Goal: Information Seeking & Learning: Check status

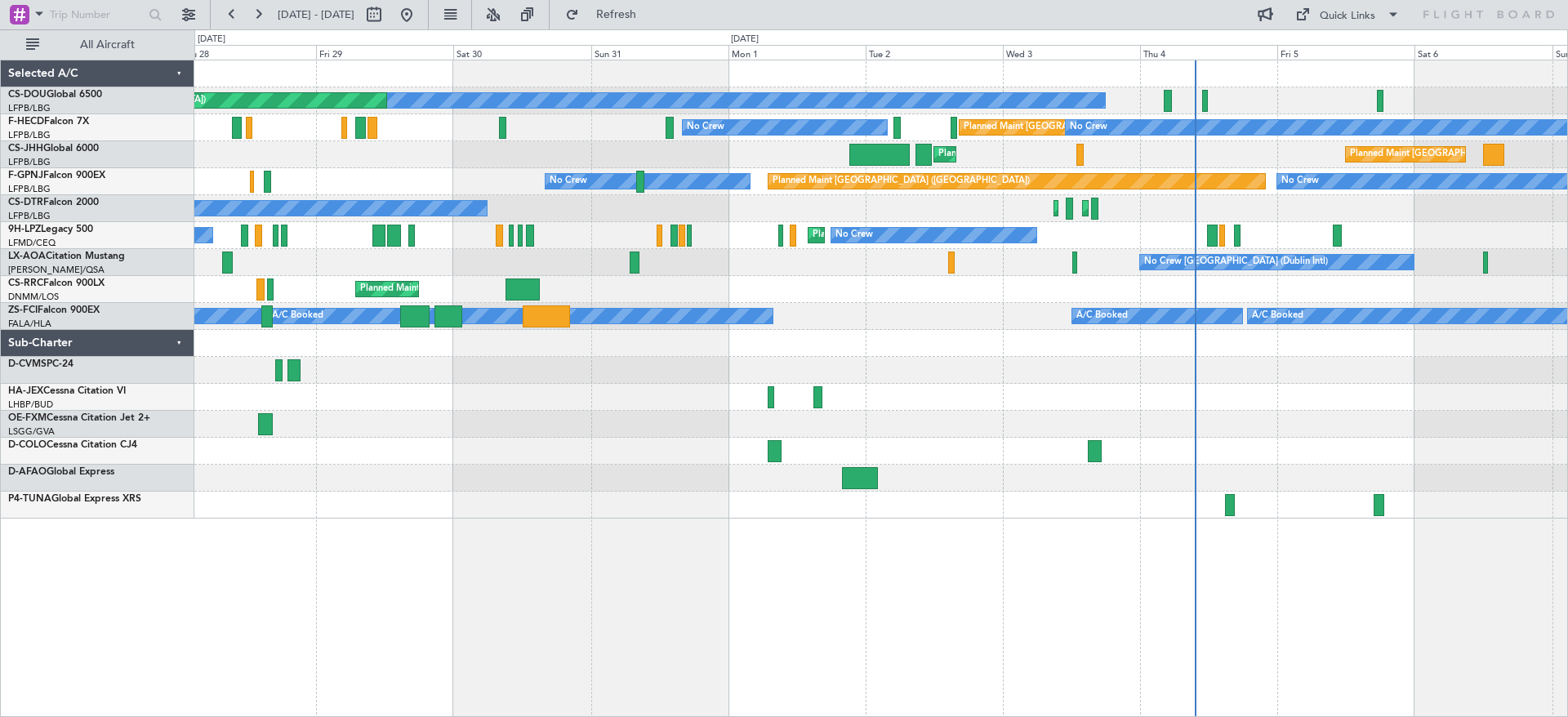
click at [1225, 499] on div at bounding box center [1230, 505] width 10 height 22
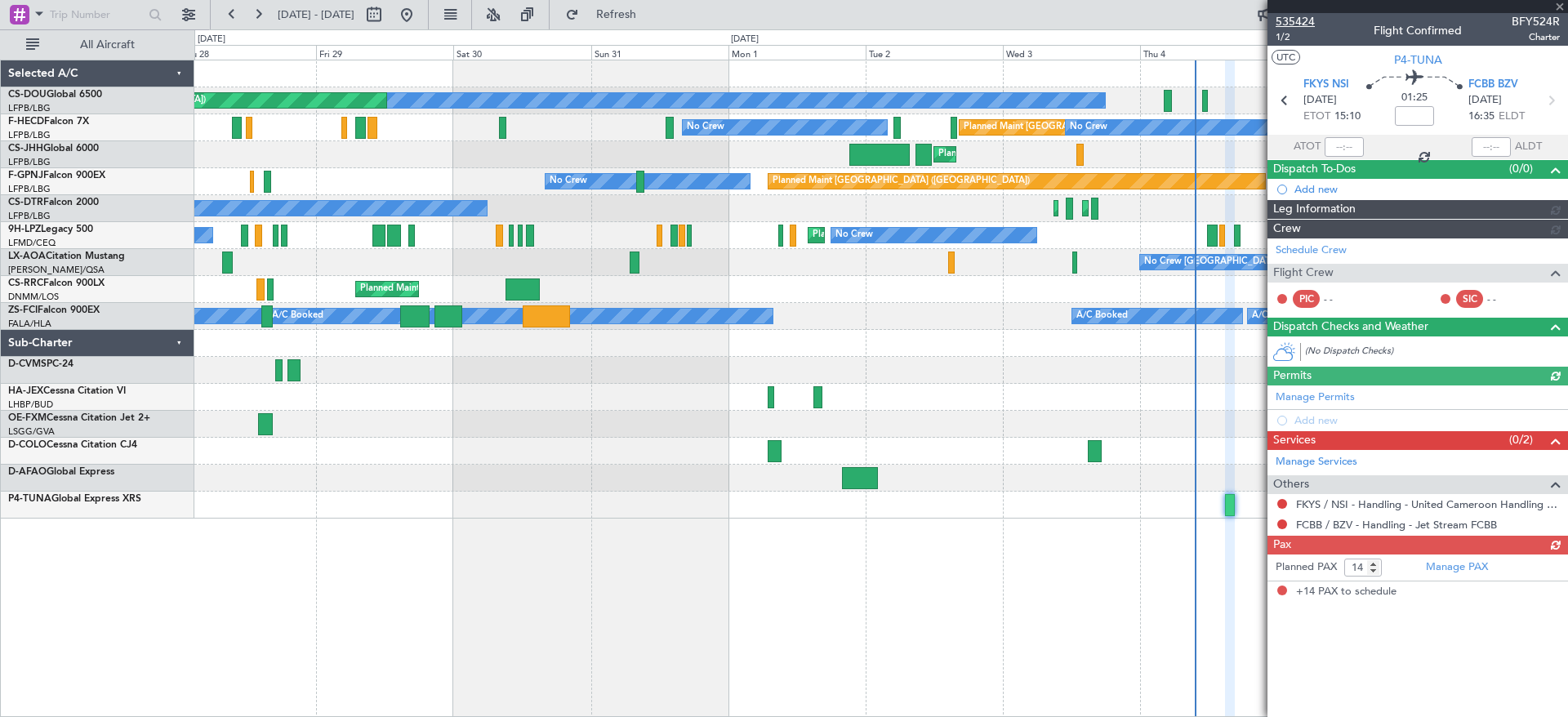
click at [1289, 14] on span "535424" at bounding box center [1295, 21] width 39 height 18
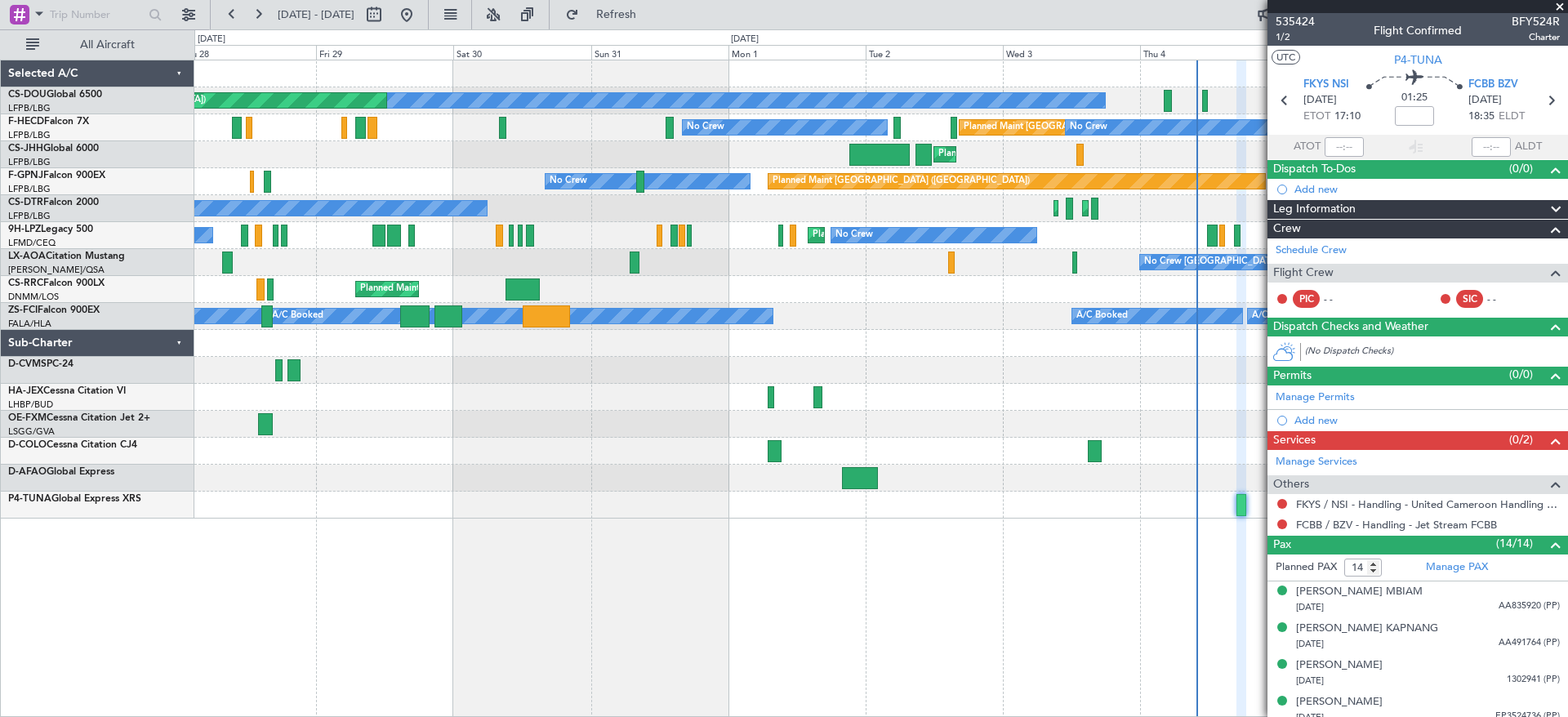
click at [578, 409] on div "Planned Maint [GEOGRAPHIC_DATA] ([GEOGRAPHIC_DATA]) No Crew Planned Maint [GEOG…" at bounding box center [881, 289] width 1373 height 458
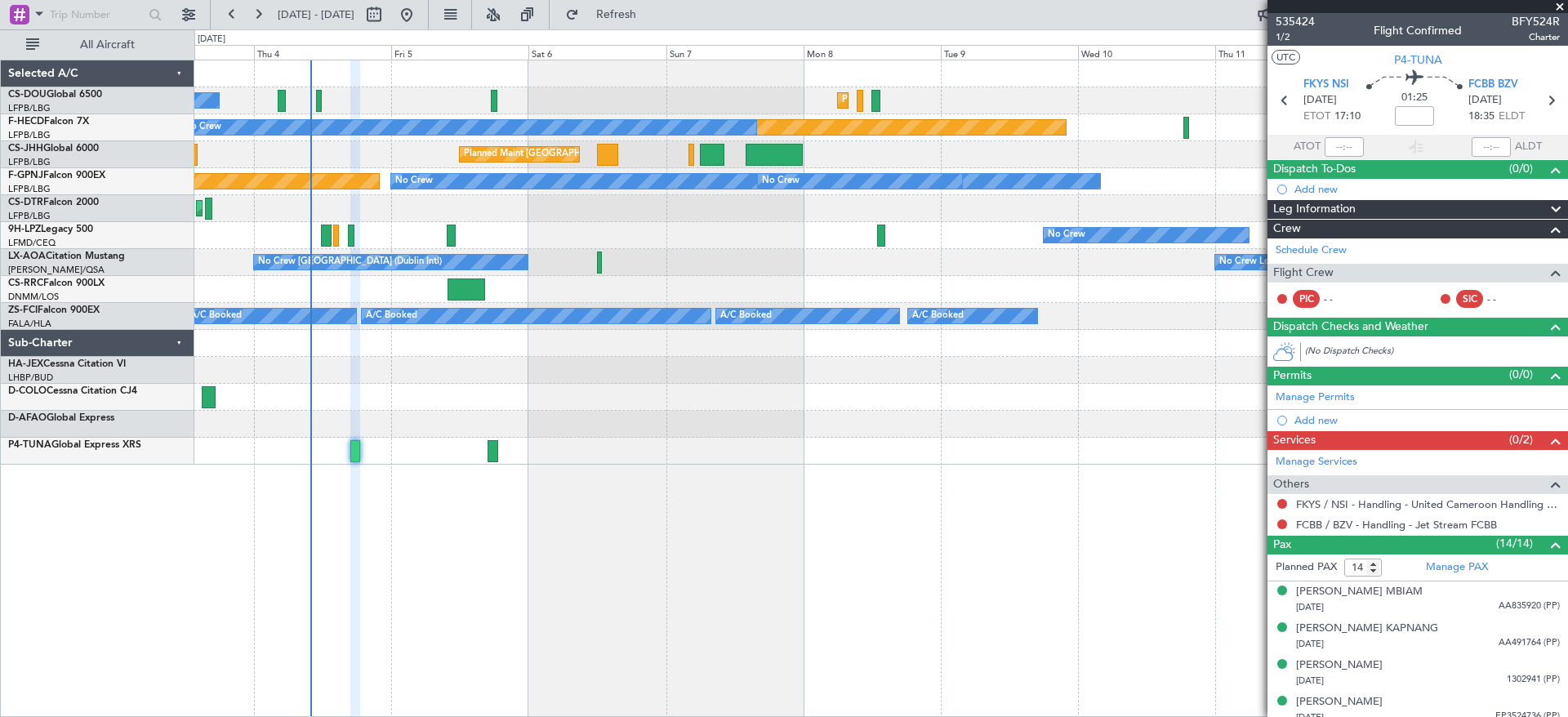
click at [302, 456] on div "No Crew Planned Maint [GEOGRAPHIC_DATA] ([GEOGRAPHIC_DATA]) Planned Maint [GEOG…" at bounding box center [881, 262] width 1373 height 404
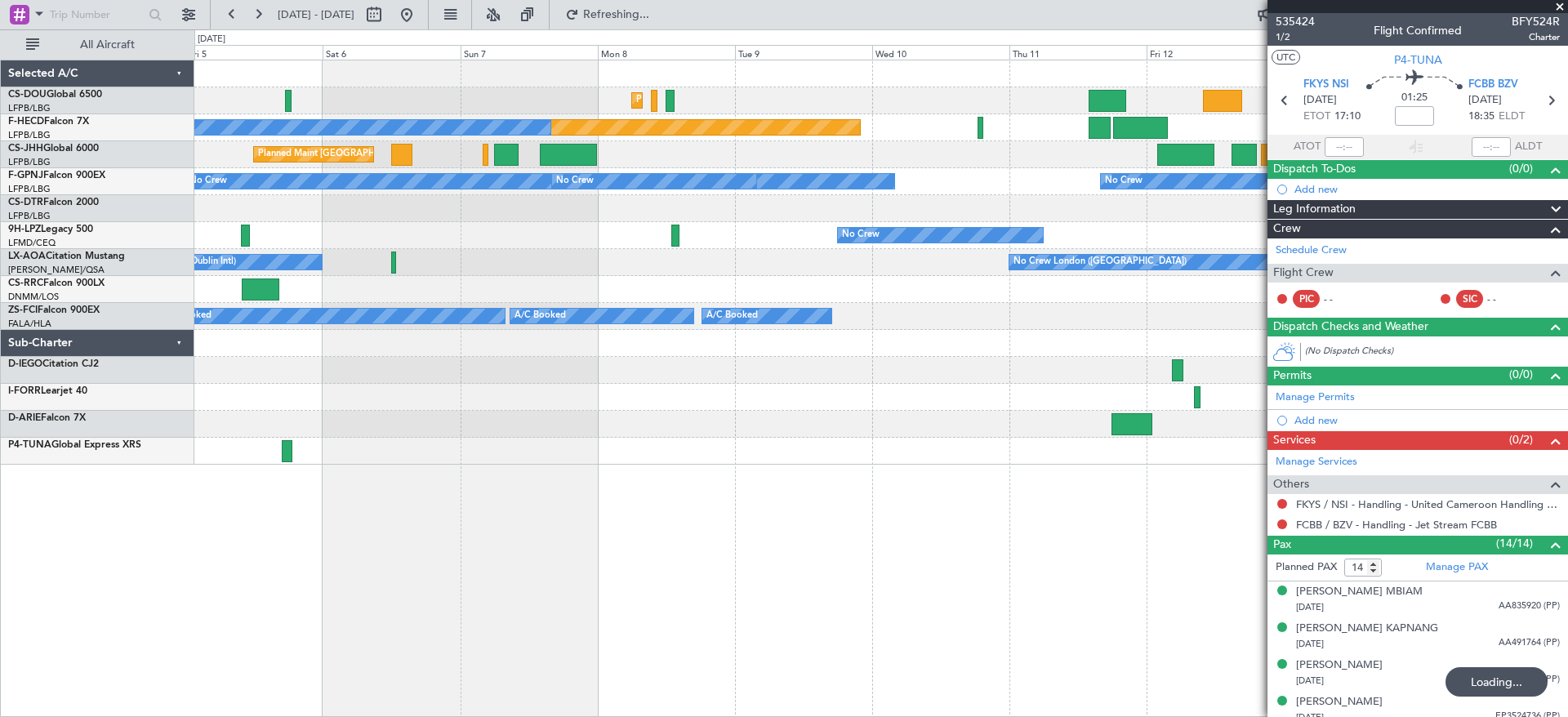
click at [796, 464] on div "Planned Maint [GEOGRAPHIC_DATA] ([GEOGRAPHIC_DATA]) Planned Maint [GEOGRAPHIC_D…" at bounding box center [881, 262] width 1373 height 404
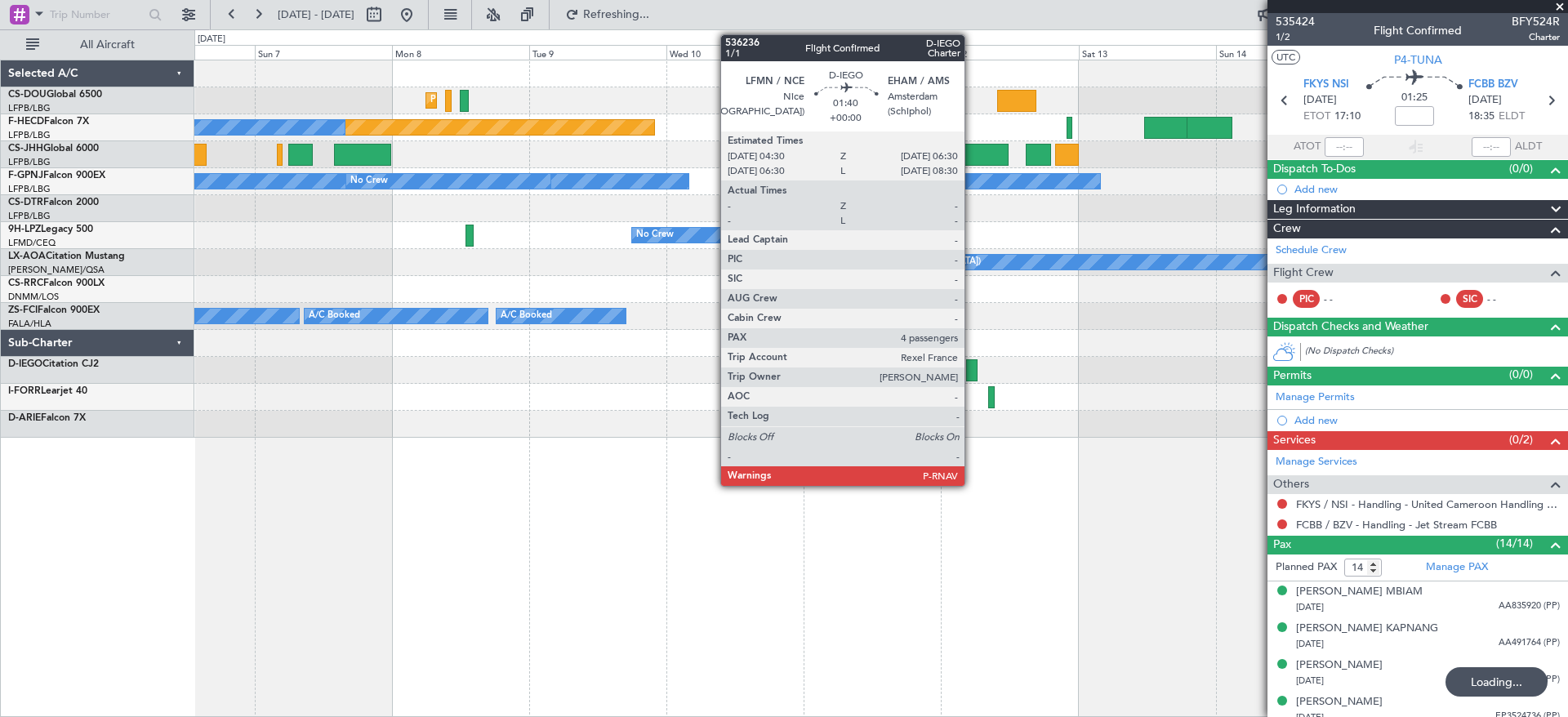
click at [972, 366] on div at bounding box center [972, 370] width 13 height 22
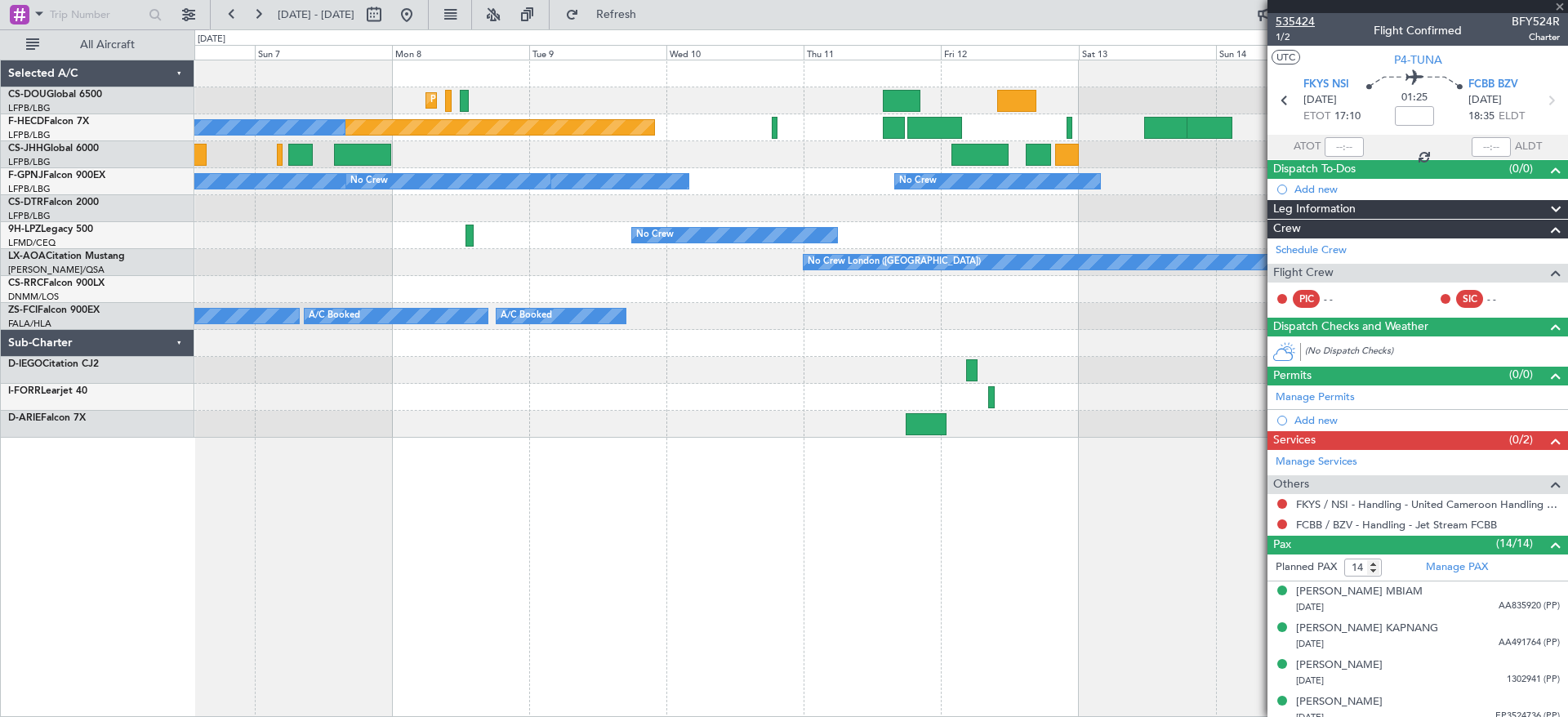
type input "4"
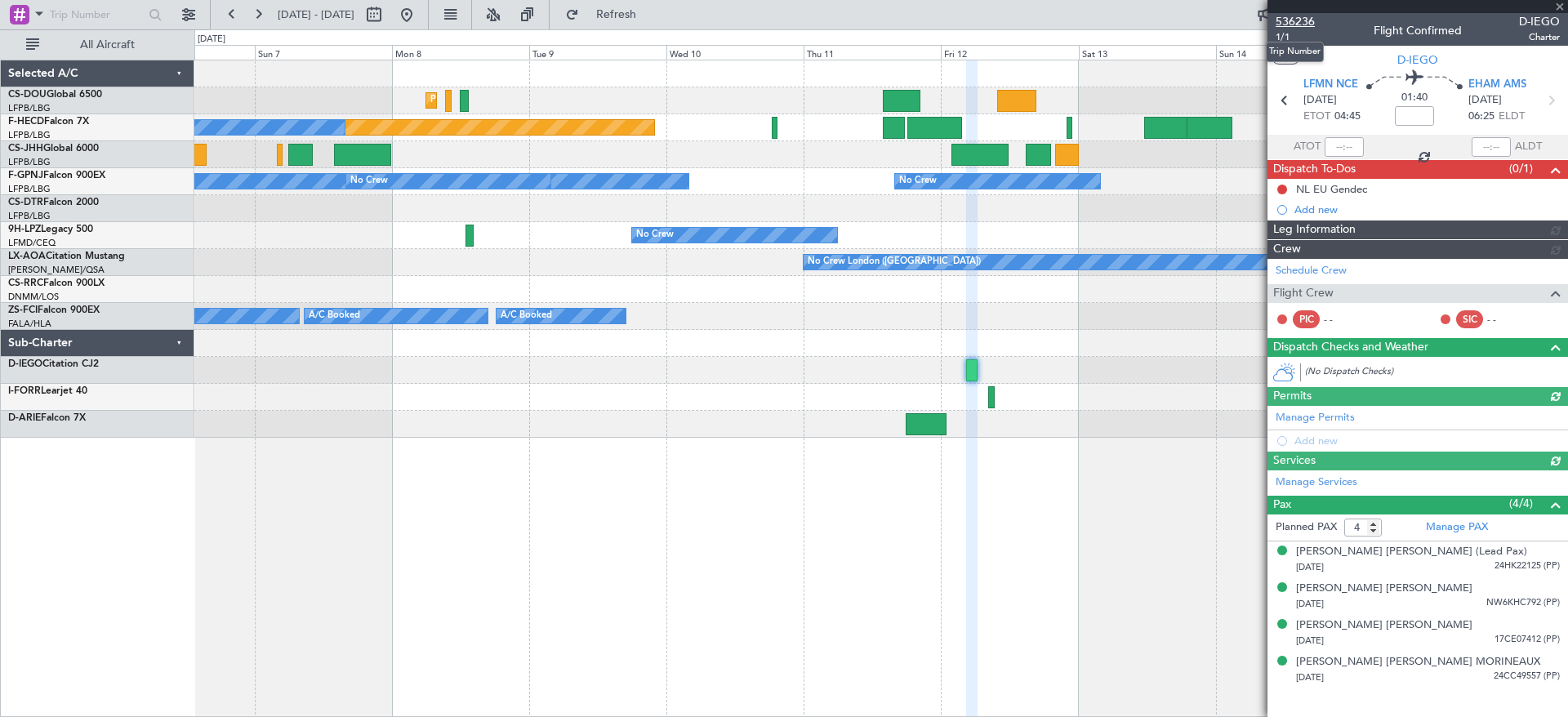
click at [1297, 13] on span "536236" at bounding box center [1295, 21] width 39 height 18
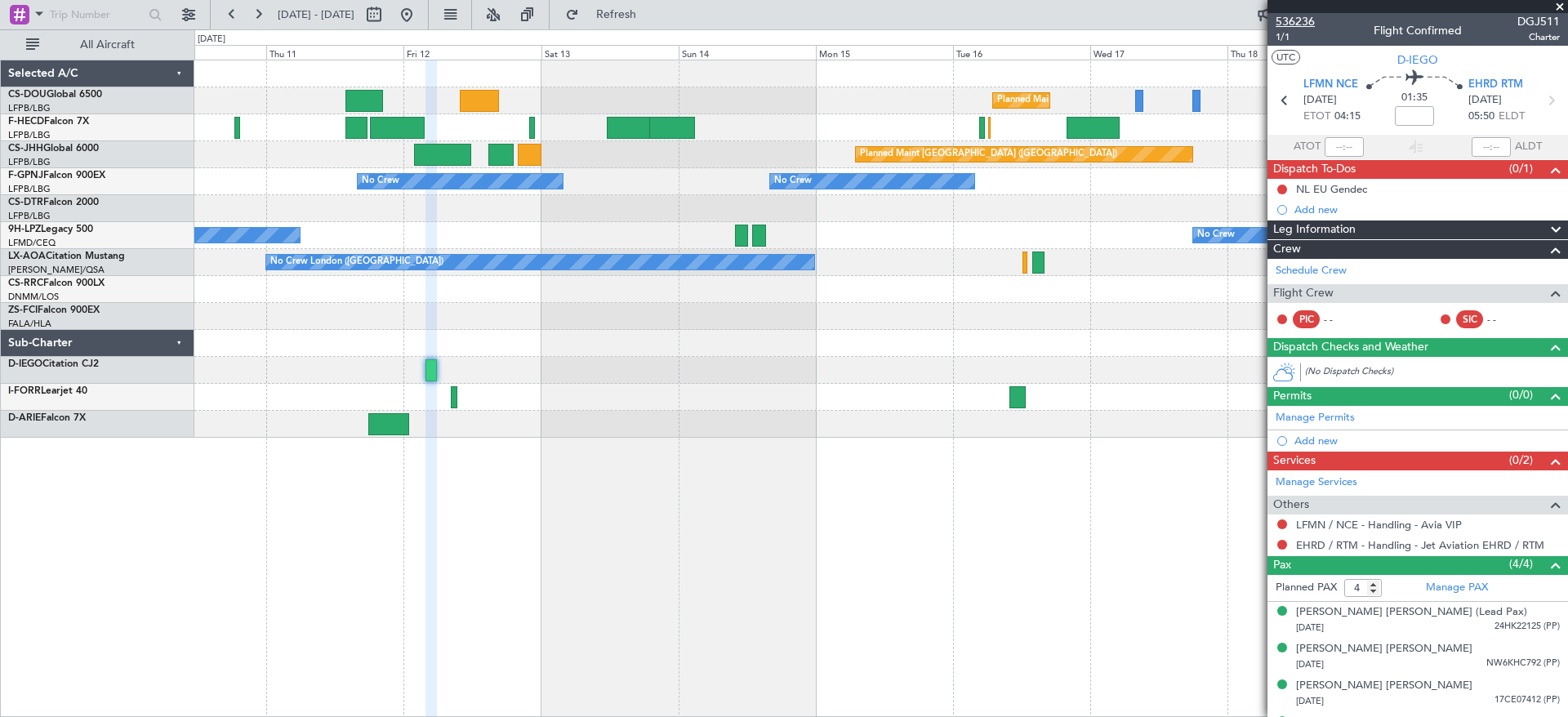
click at [1292, 16] on span "536236" at bounding box center [1295, 21] width 39 height 18
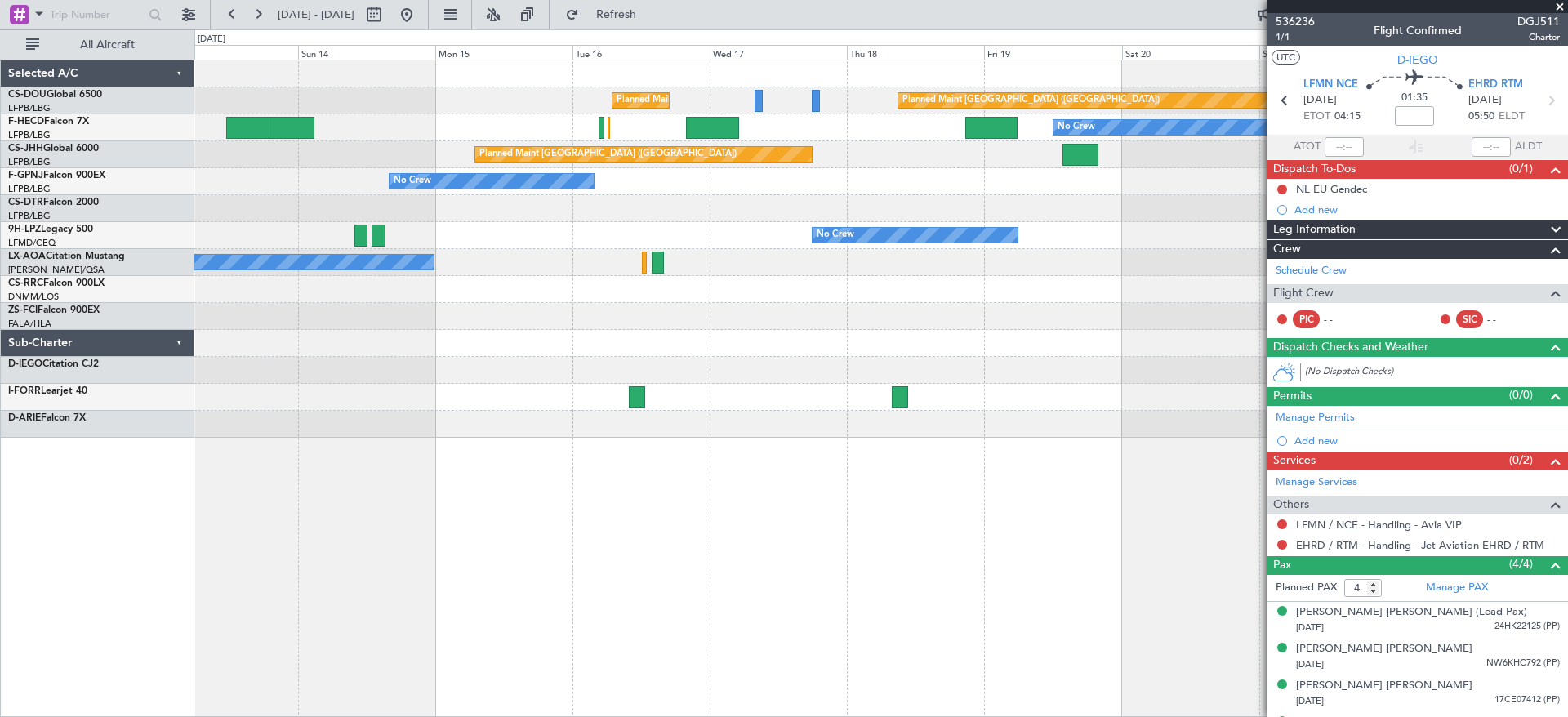
click at [480, 435] on div "Planned Maint [GEOGRAPHIC_DATA] ([GEOGRAPHIC_DATA]) Planned Maint [GEOGRAPHIC_D…" at bounding box center [881, 248] width 1373 height 377
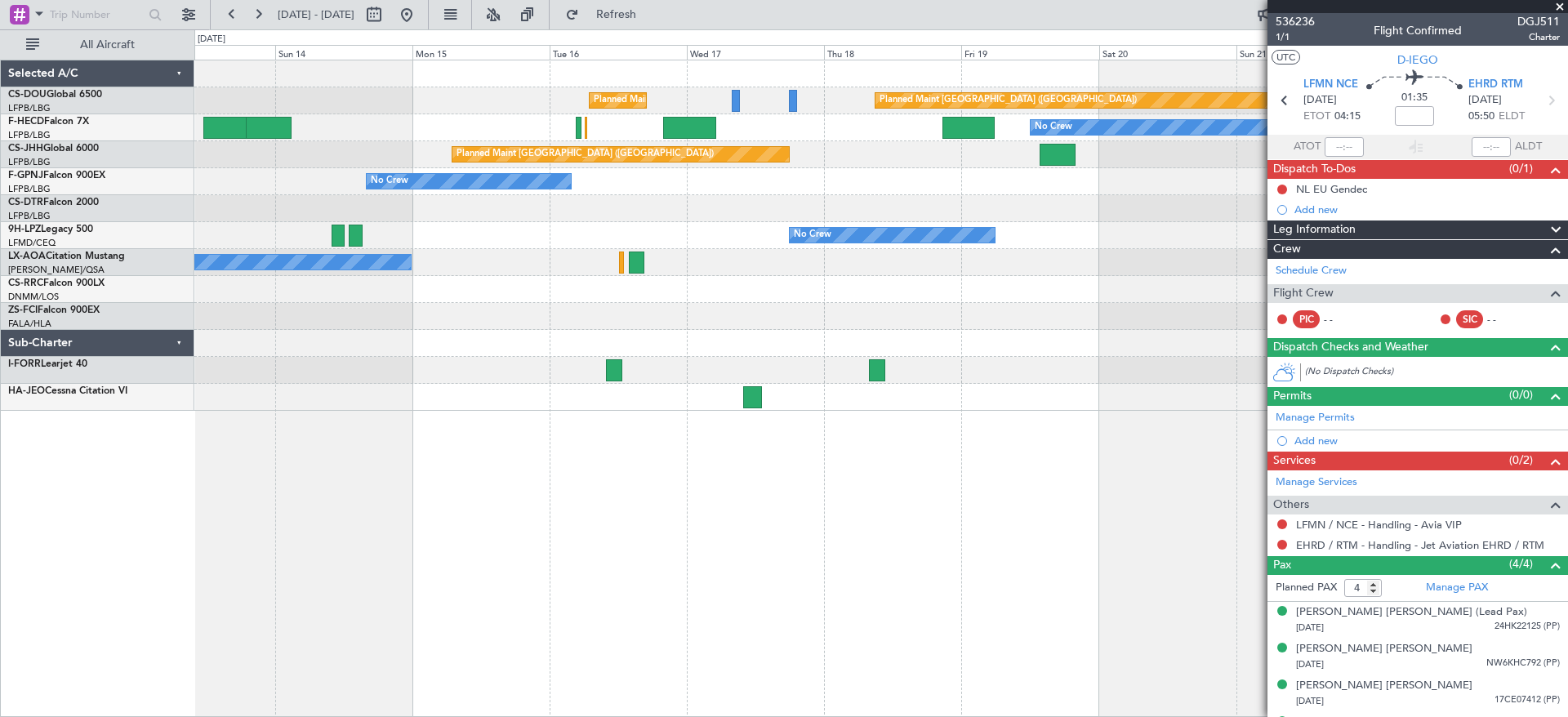
click at [0, 266] on div "Planned Maint [GEOGRAPHIC_DATA] ([GEOGRAPHIC_DATA]) Planned Maint [GEOGRAPHIC_D…" at bounding box center [784, 373] width 1568 height 688
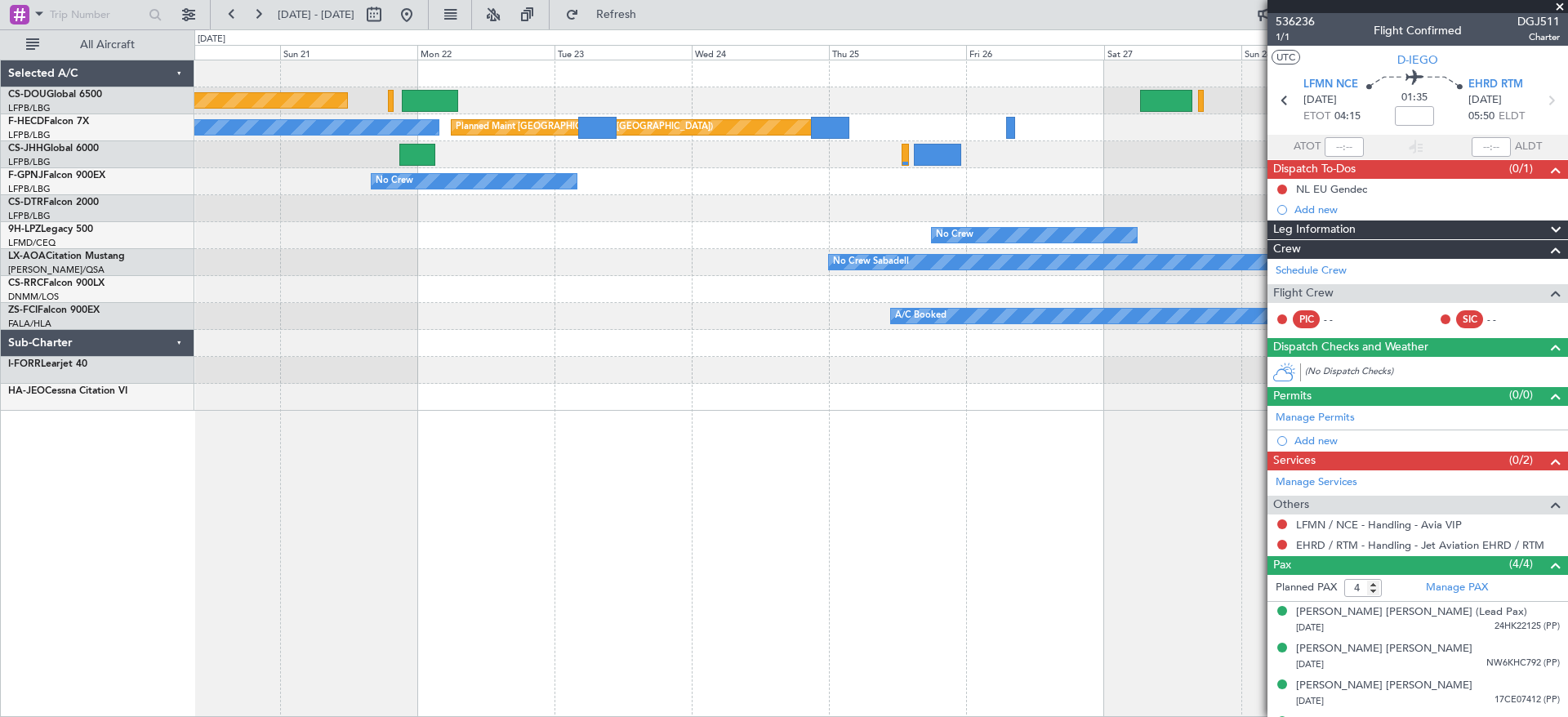
click at [111, 309] on div "Planned Maint [GEOGRAPHIC_DATA] ([GEOGRAPHIC_DATA]) Planned Maint [GEOGRAPHIC_D…" at bounding box center [784, 373] width 1568 height 688
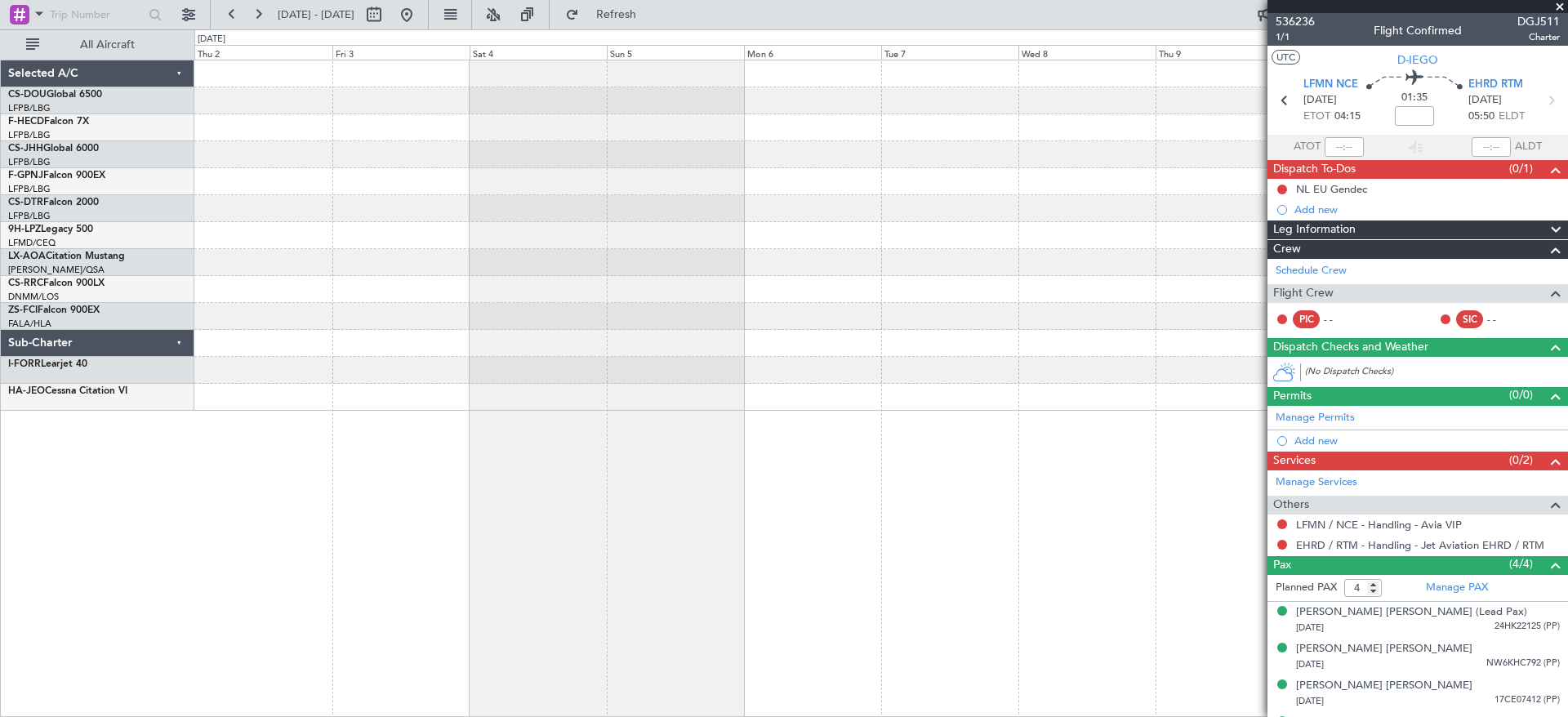
click at [58, 321] on div "Planned Maint [GEOGRAPHIC_DATA] ([GEOGRAPHIC_DATA]) Selected A/C CS-DOU Global …" at bounding box center [784, 373] width 1568 height 688
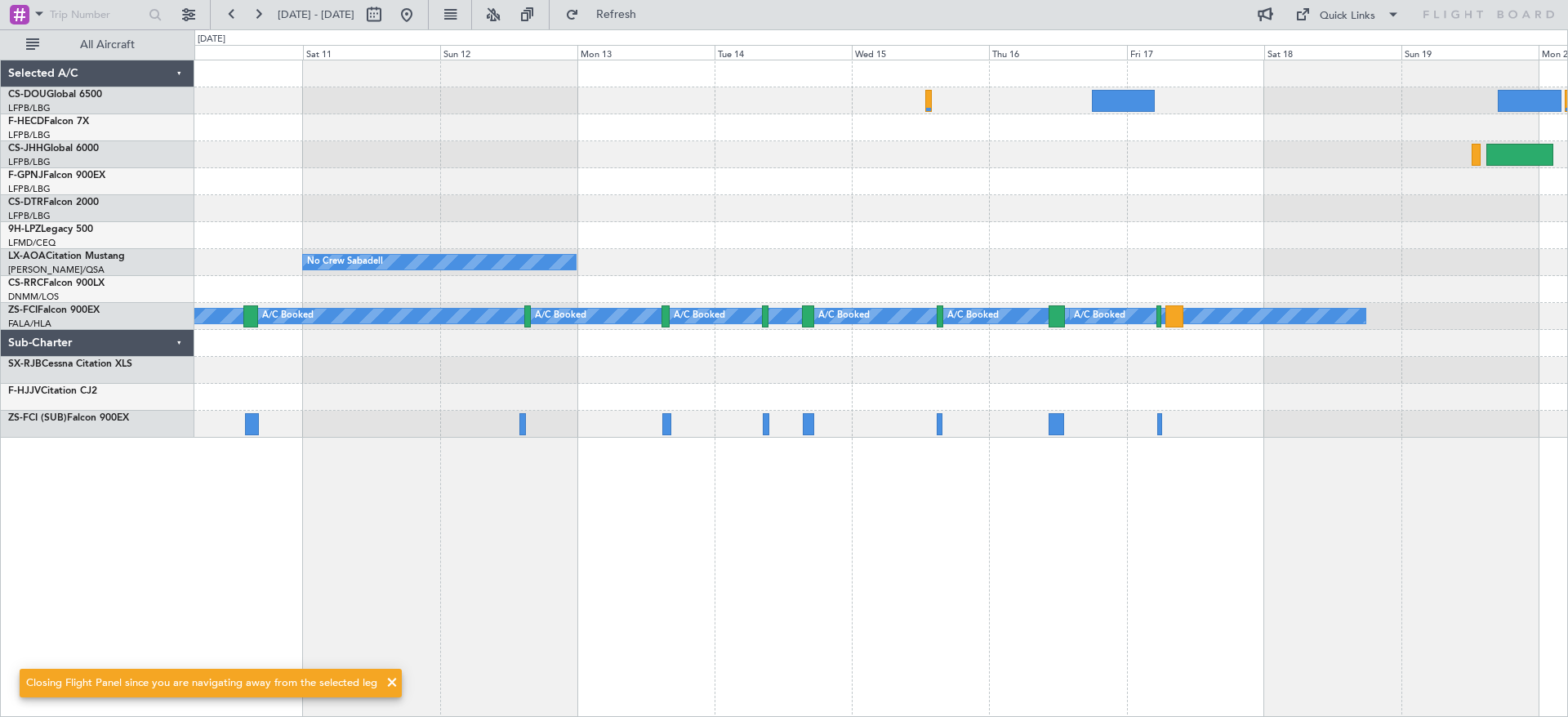
click at [533, 303] on div "No Crew Sabadell Planned Maint [GEOGRAPHIC_DATA] A/C Booked A/C Booked A/C Book…" at bounding box center [881, 248] width 1373 height 377
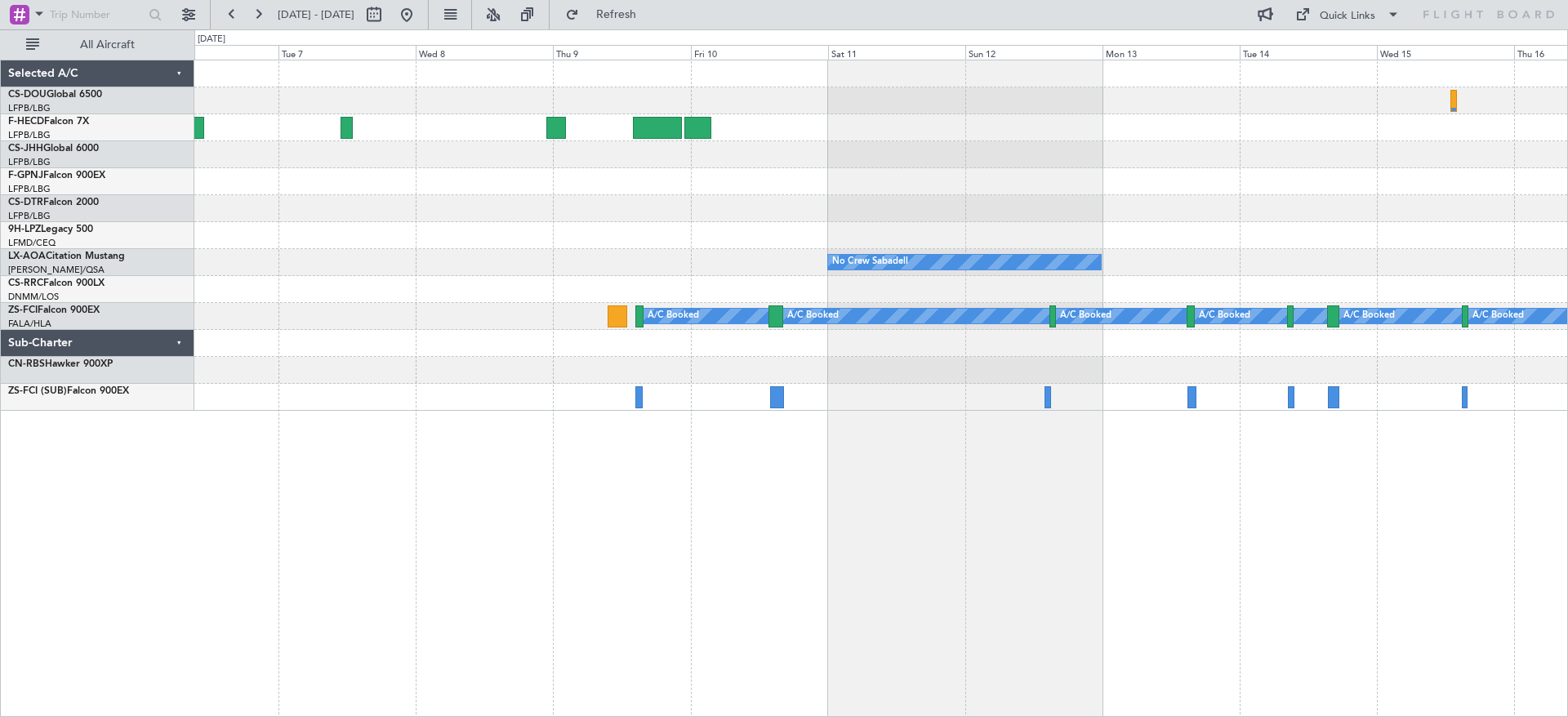
click at [1480, 305] on div "No Crew Sabadell No Crew Sabadell A/C Booked A/C Booked A/C Booked A/C Booked A…" at bounding box center [881, 236] width 1373 height 351
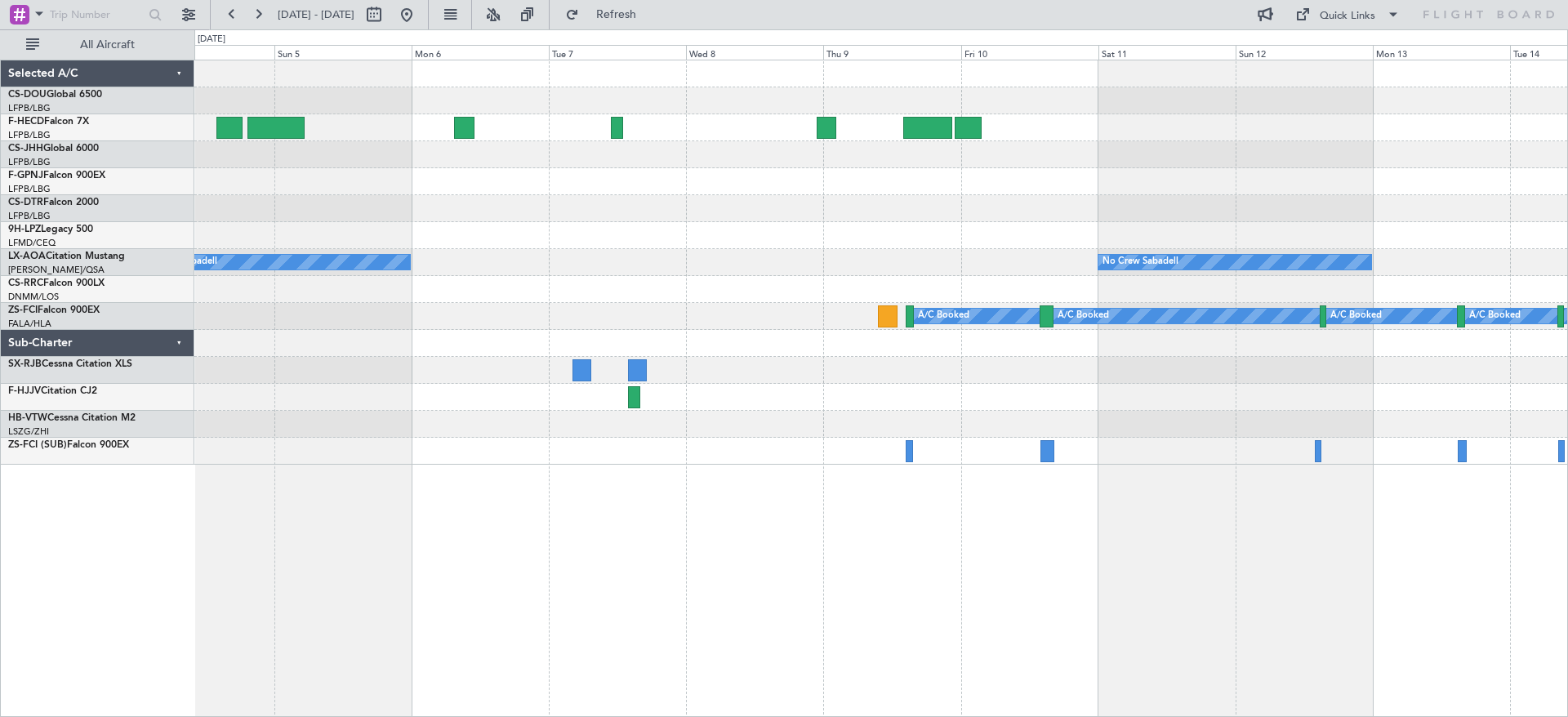
click at [412, 290] on div "No Crew Sabadell No Crew Sabadell A/C Booked A/C Booked A/C Booked A/C Booked A…" at bounding box center [881, 262] width 1373 height 404
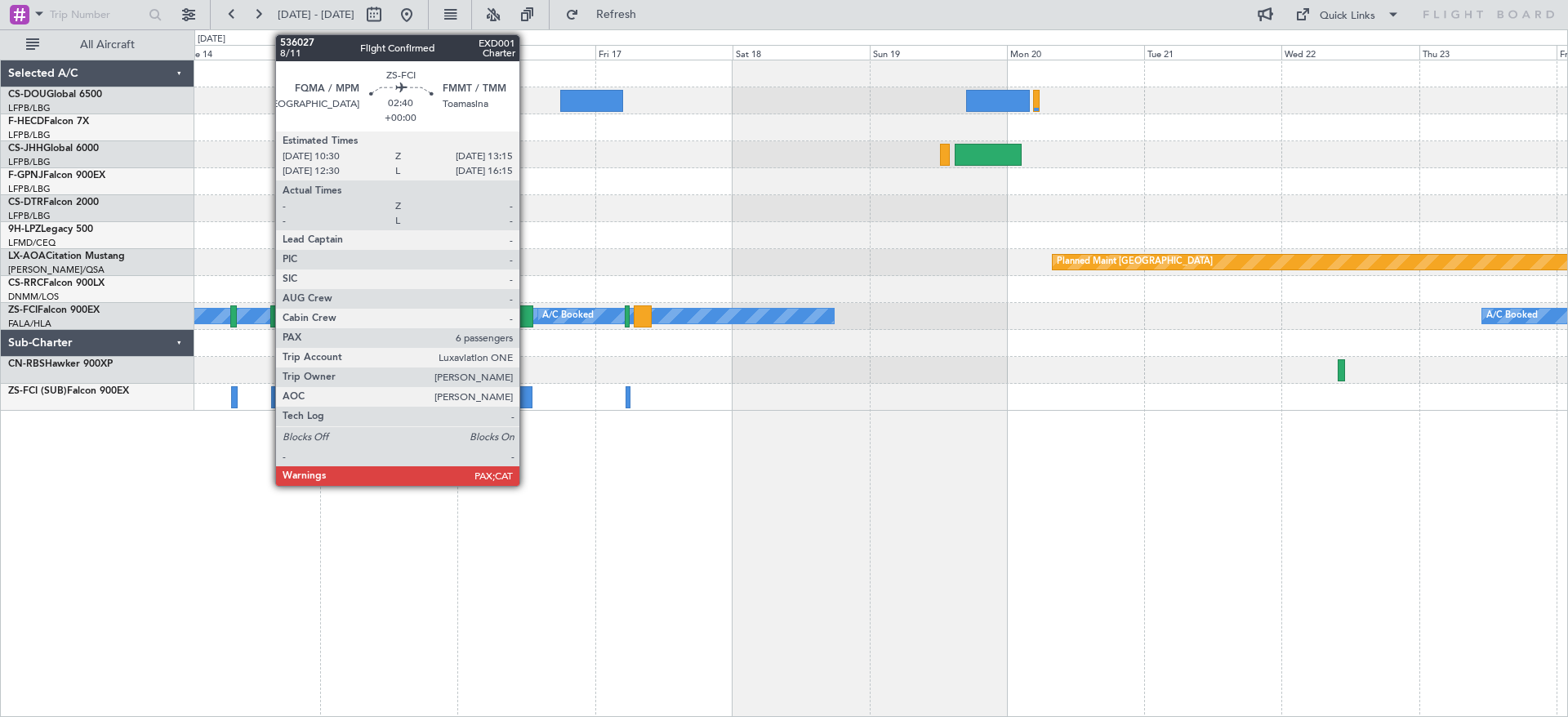
click at [527, 320] on div at bounding box center [525, 317] width 17 height 22
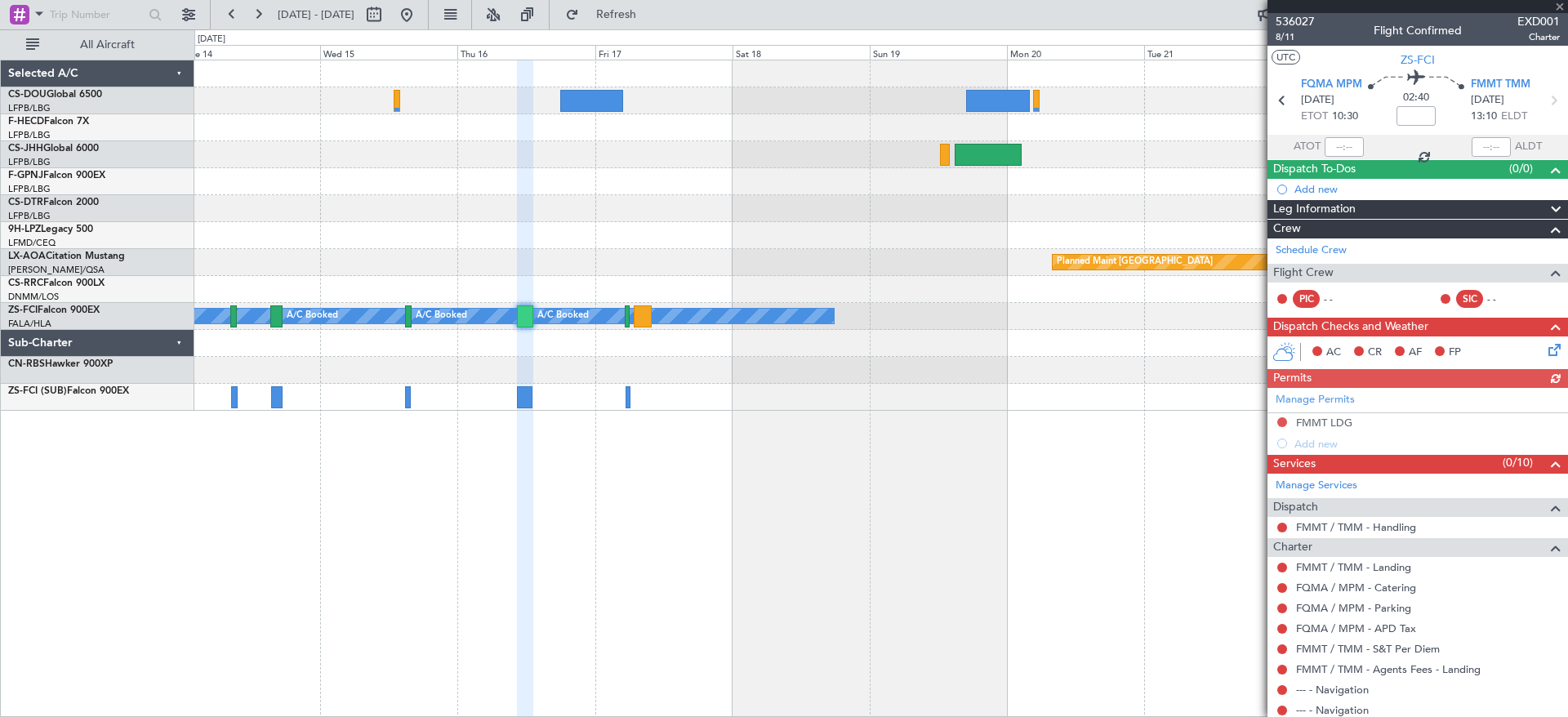
scroll to position [91, 0]
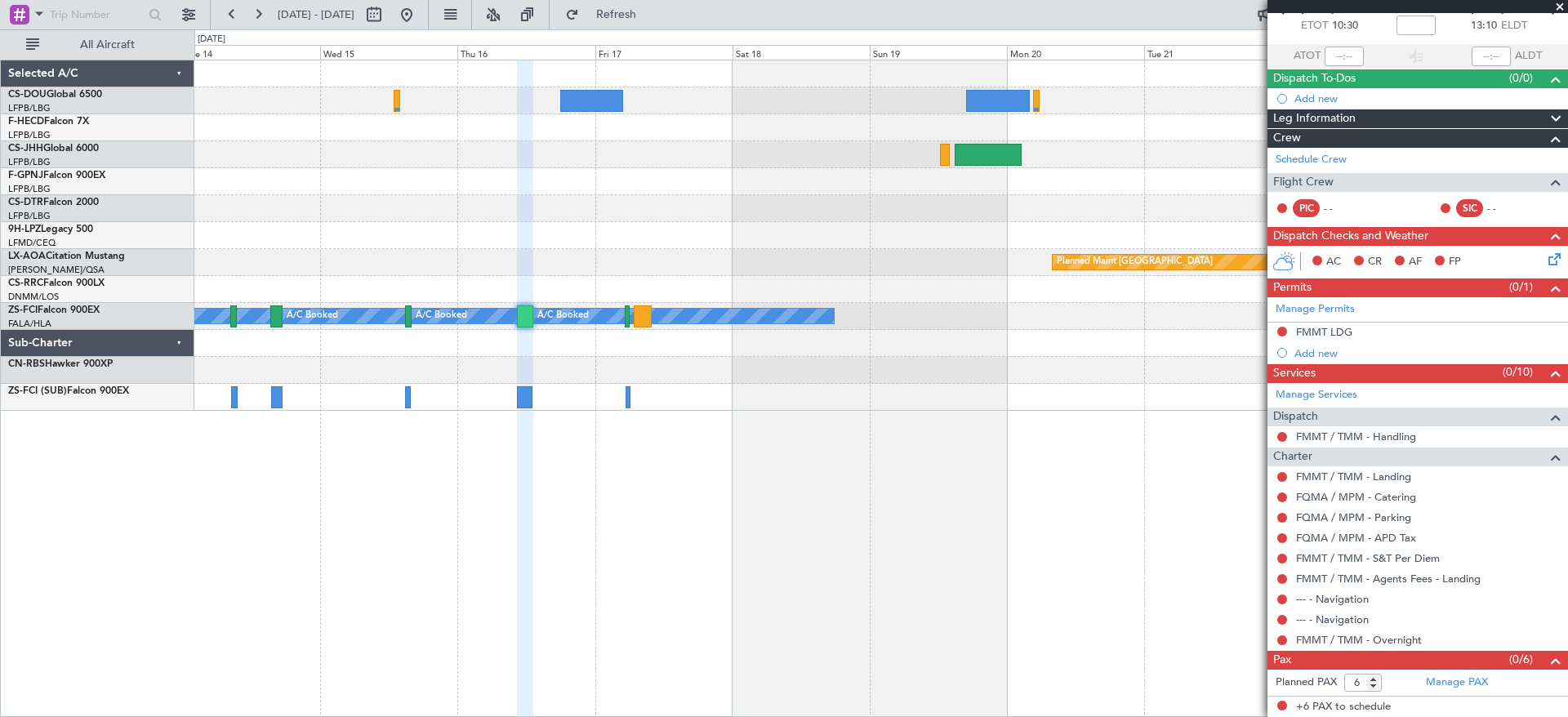
click at [1561, 3] on span at bounding box center [1559, 7] width 17 height 15
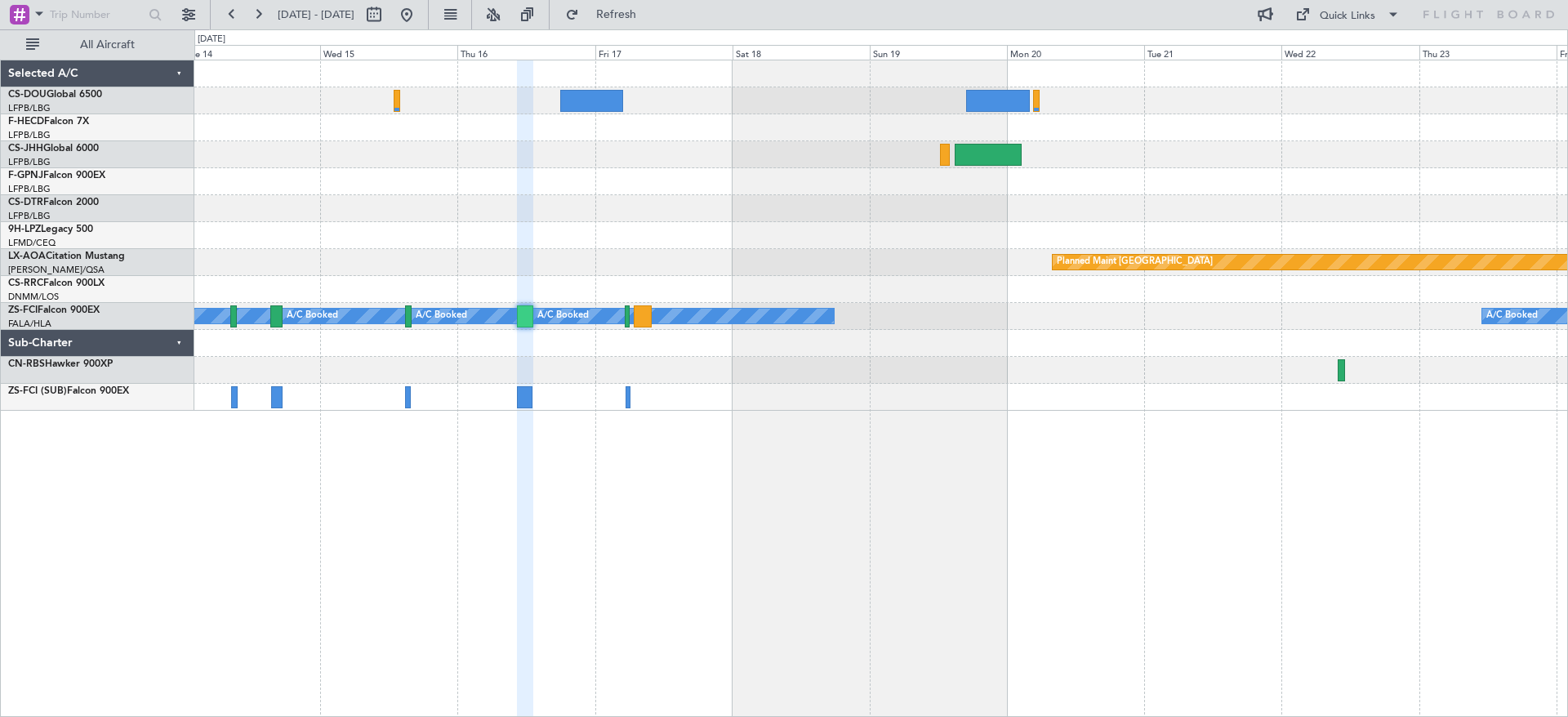
type input "0"
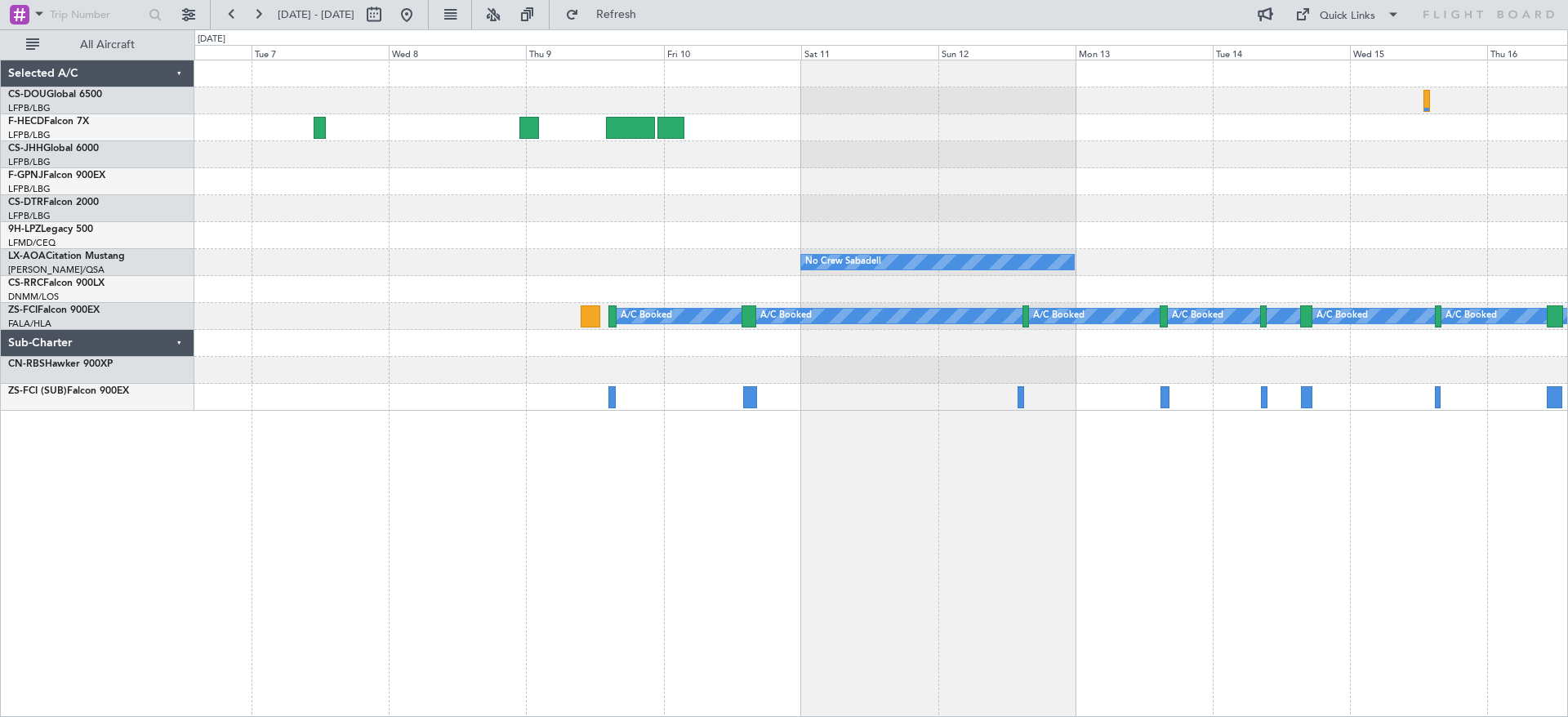
click at [1506, 283] on div "No Crew Sabadell No Crew Sabadell A/C Booked A/C Booked A/C Booked A/C Booked A…" at bounding box center [881, 236] width 1373 height 351
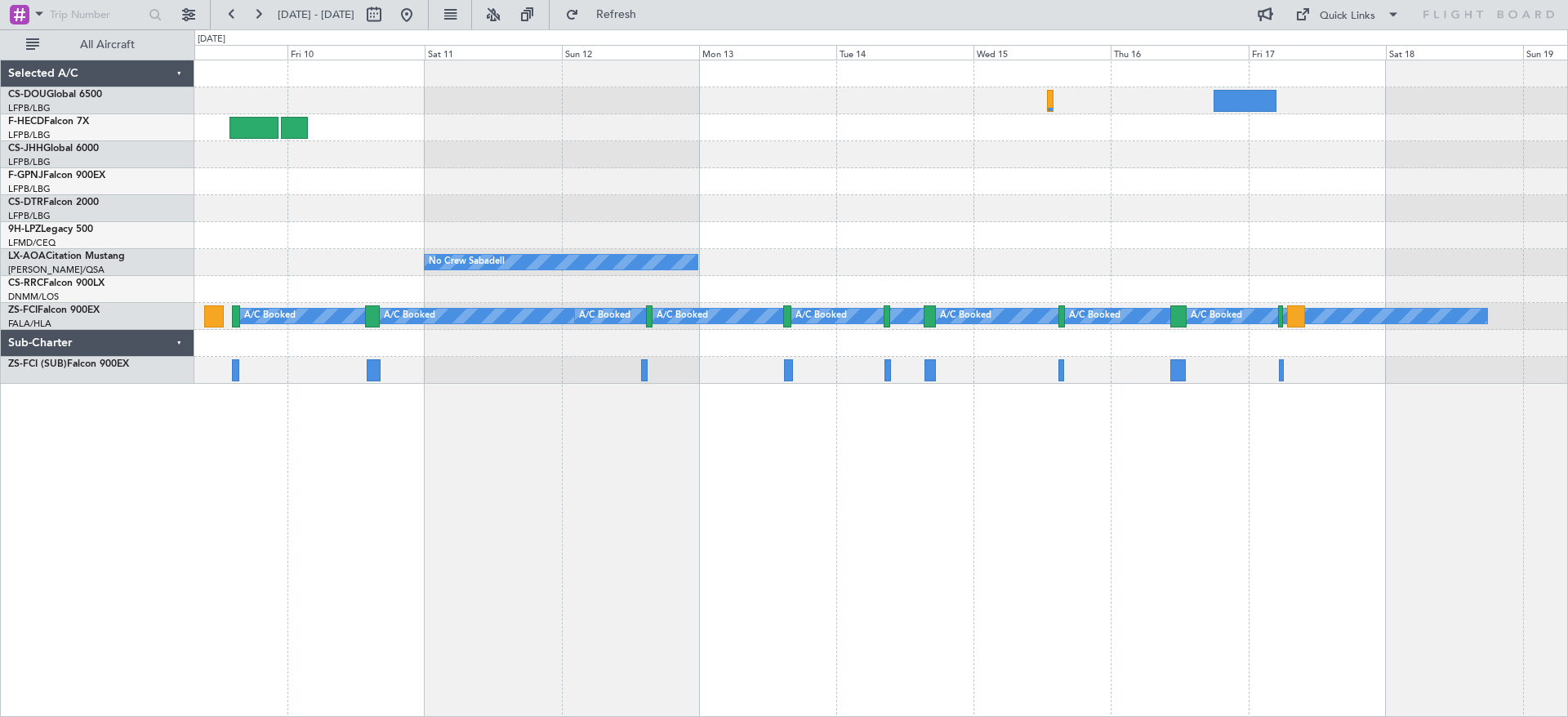
click at [218, 166] on div at bounding box center [881, 155] width 1373 height 27
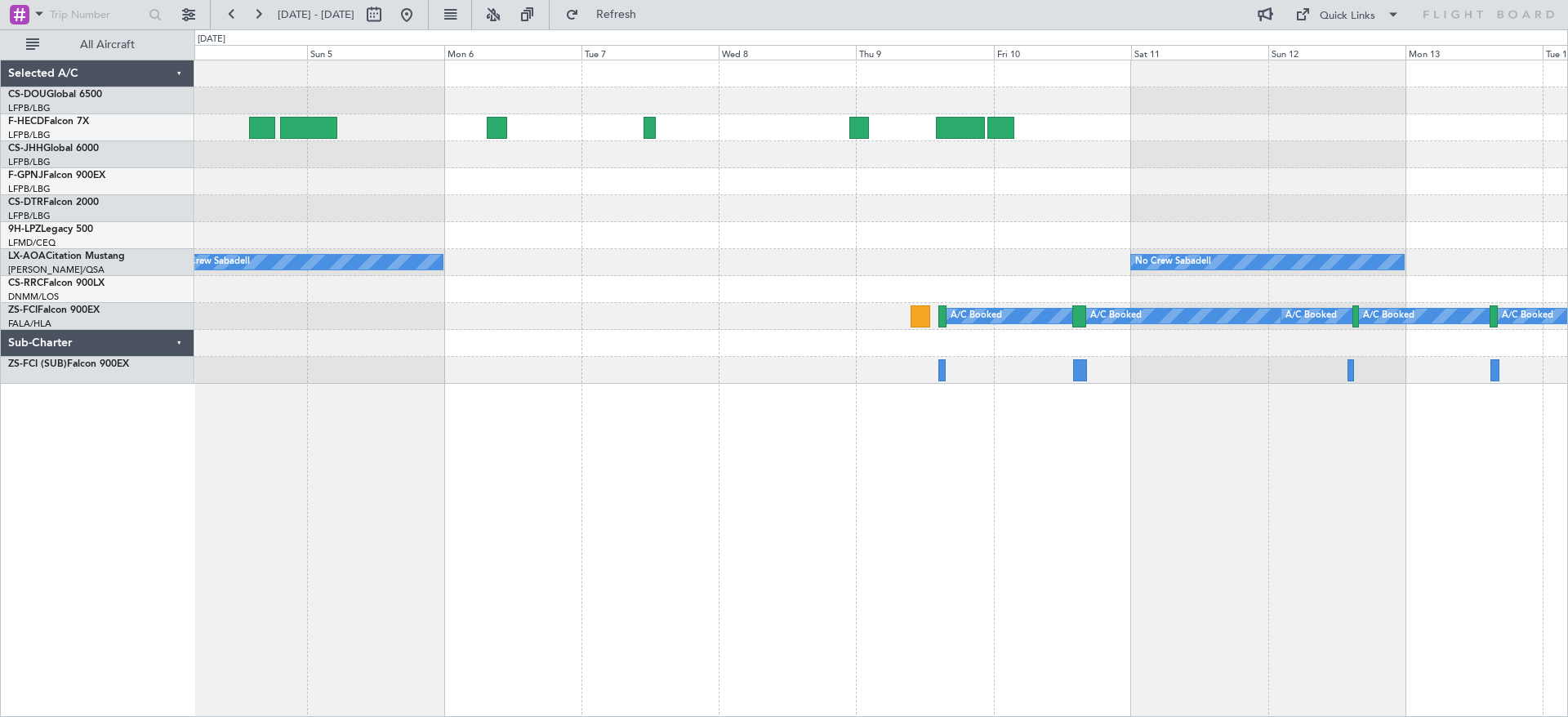
click at [1567, 269] on html "[DATE] - [DATE] Refresh Quick Links All Aircraft Planned Maint [GEOGRAPHIC_DATA…" at bounding box center [784, 358] width 1568 height 717
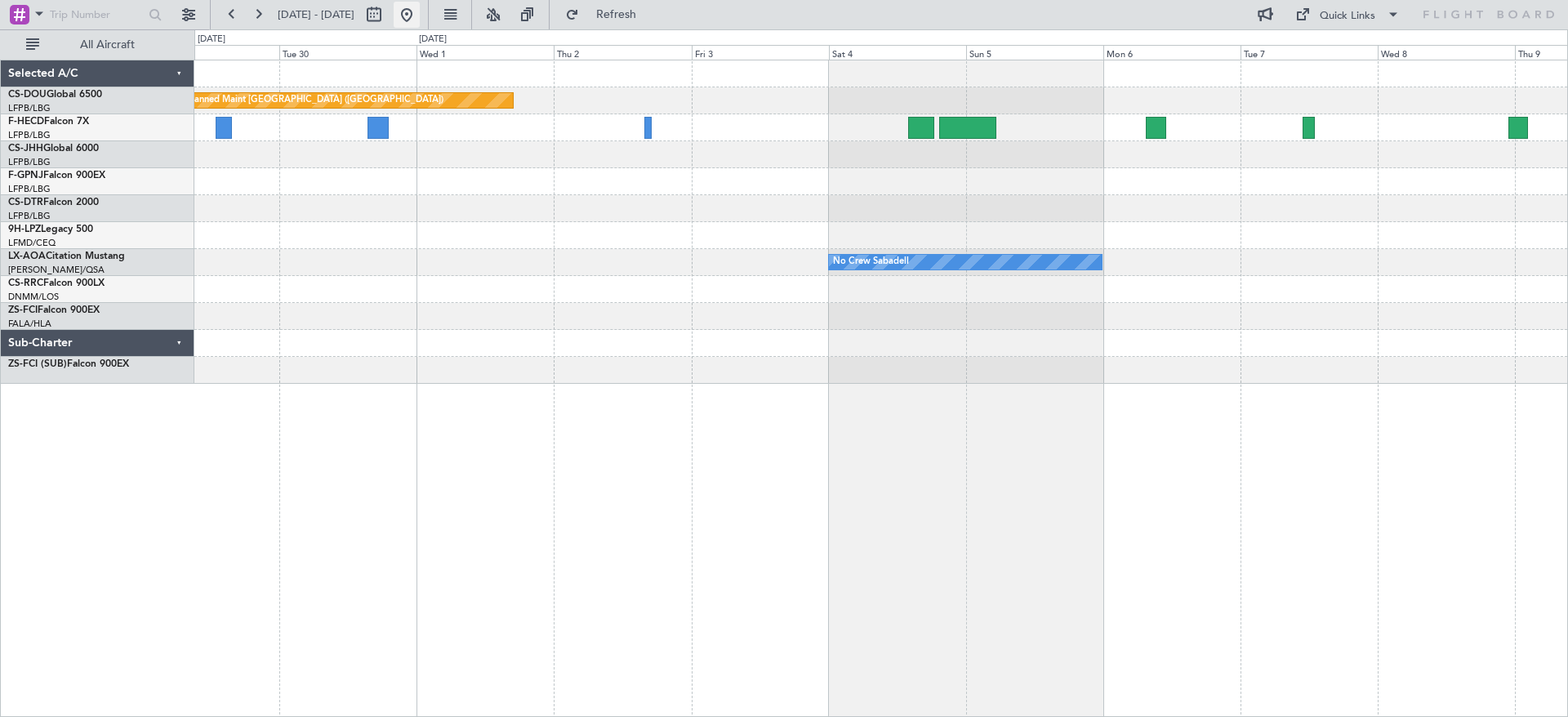
click at [420, 11] on button at bounding box center [406, 15] width 26 height 26
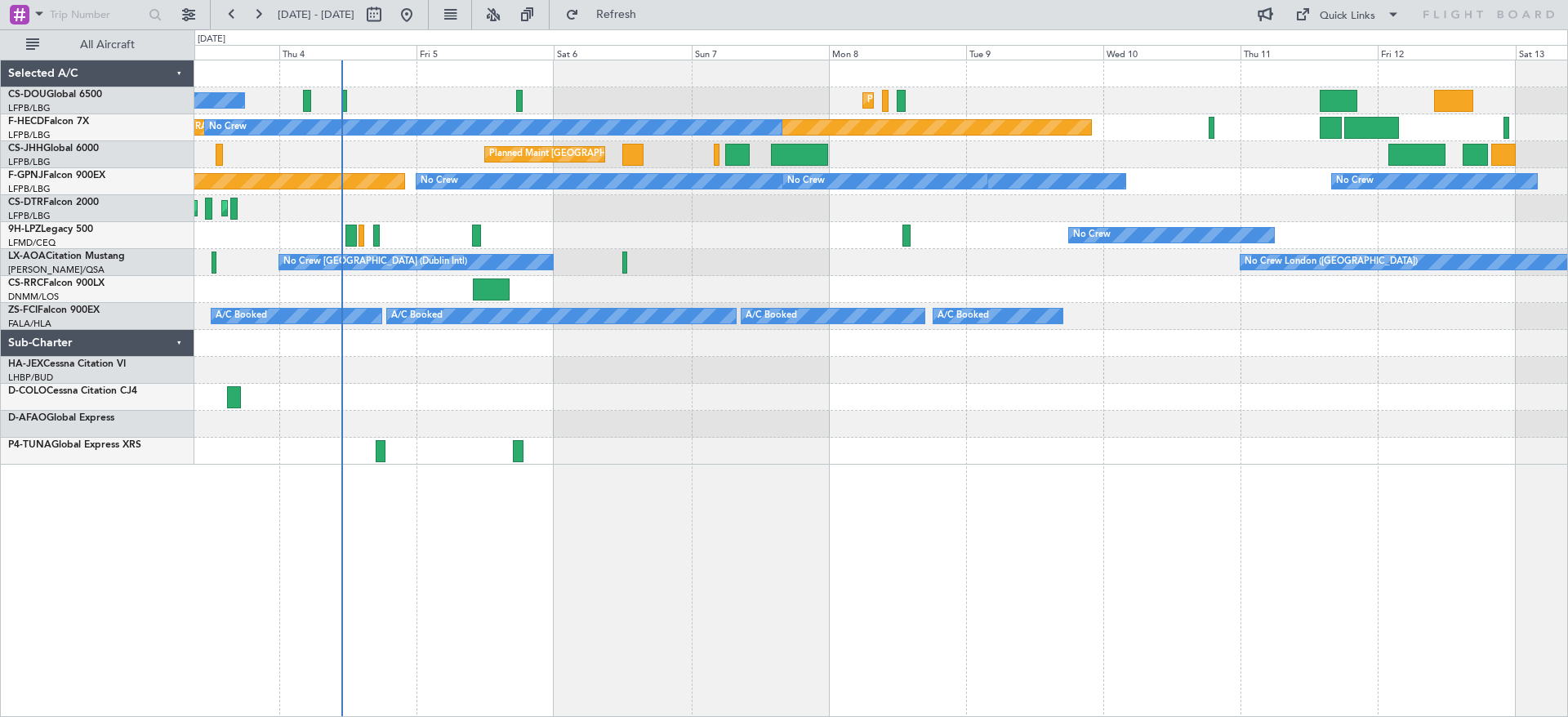
click at [377, 391] on div "No Crew Planned Maint [GEOGRAPHIC_DATA] ([GEOGRAPHIC_DATA]) Planned Maint [GEOG…" at bounding box center [881, 262] width 1373 height 404
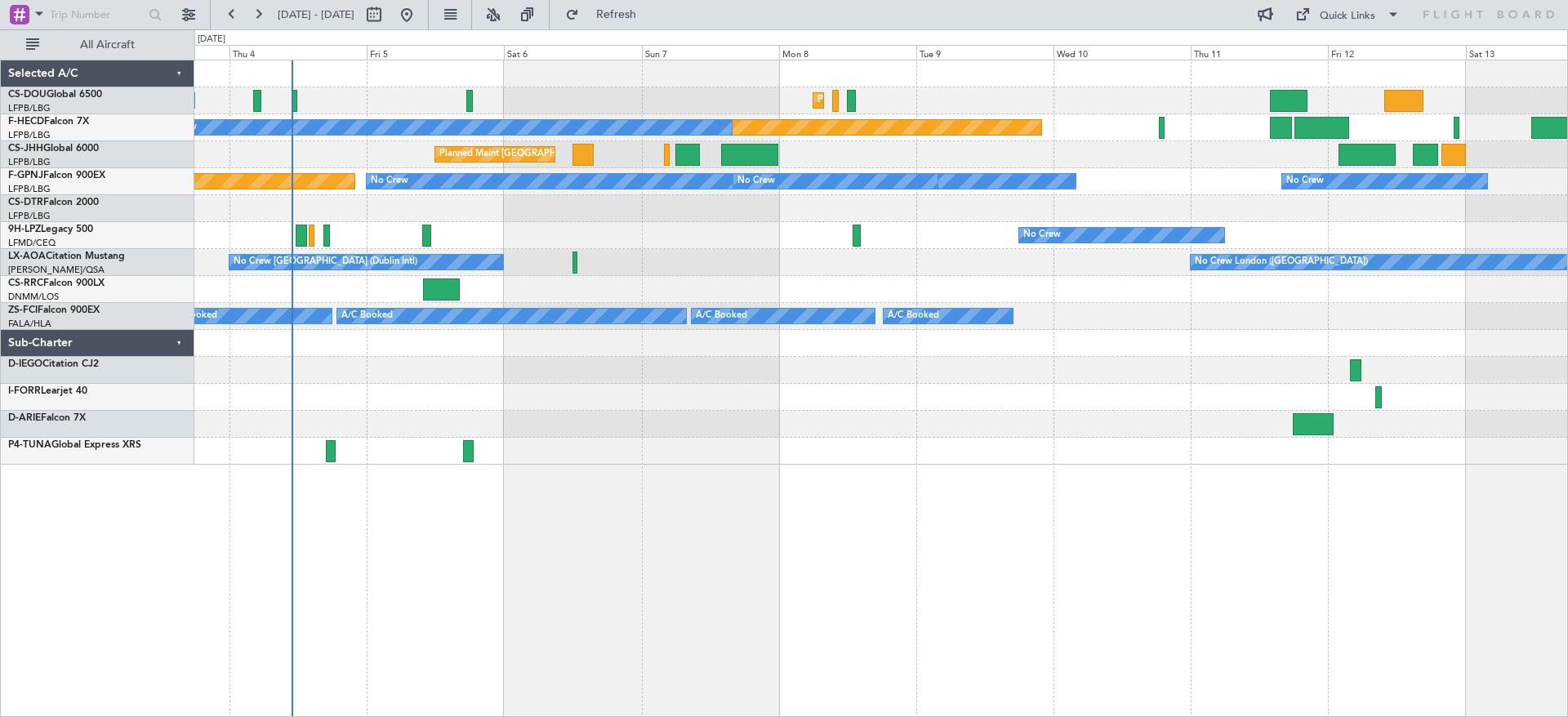
click at [807, 377] on div "Planned Maint [GEOGRAPHIC_DATA] ([GEOGRAPHIC_DATA]) No Crew Planned Maint [GEOG…" at bounding box center [881, 262] width 1373 height 404
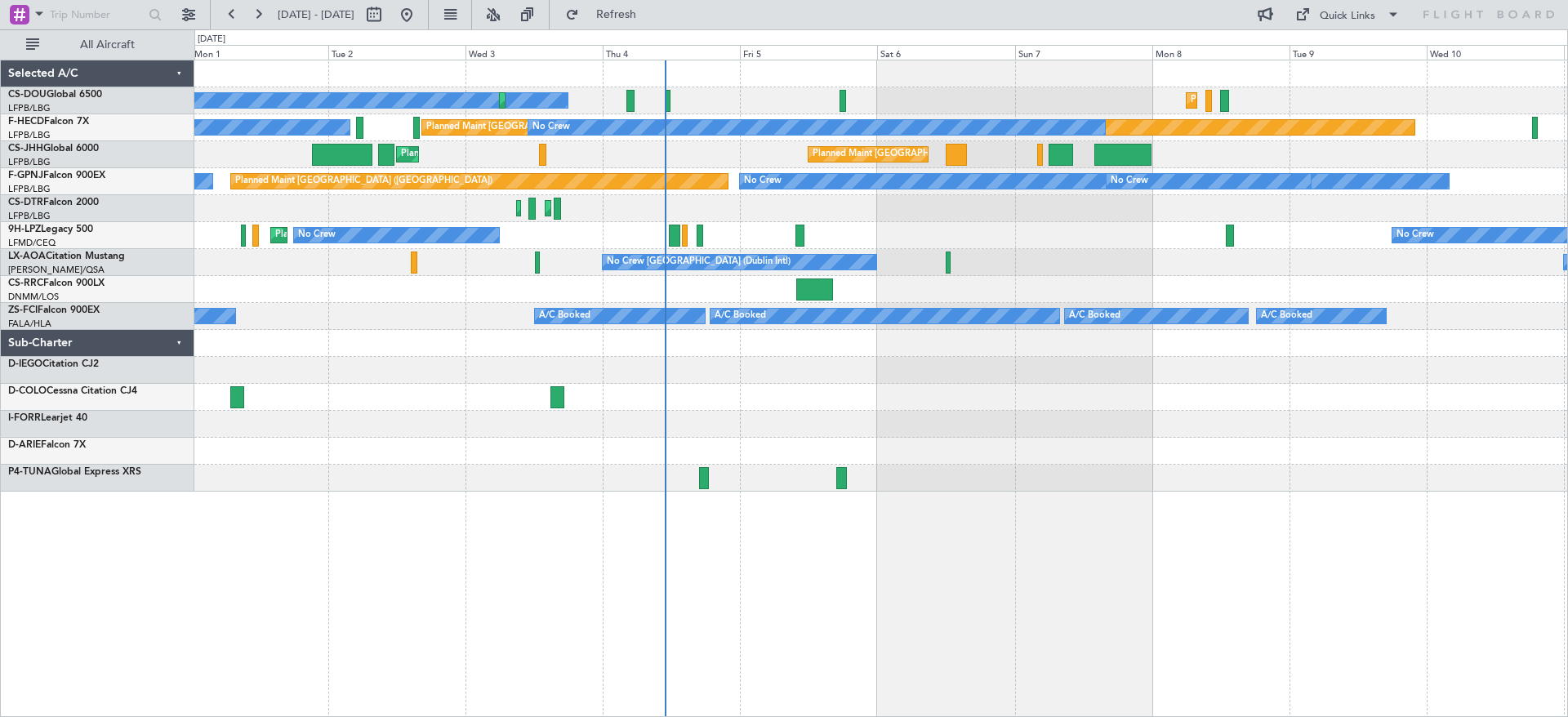
click at [683, 451] on div "Planned Maint [GEOGRAPHIC_DATA] ([GEOGRAPHIC_DATA]) No Crew Planned Maint [GEOG…" at bounding box center [881, 276] width 1373 height 432
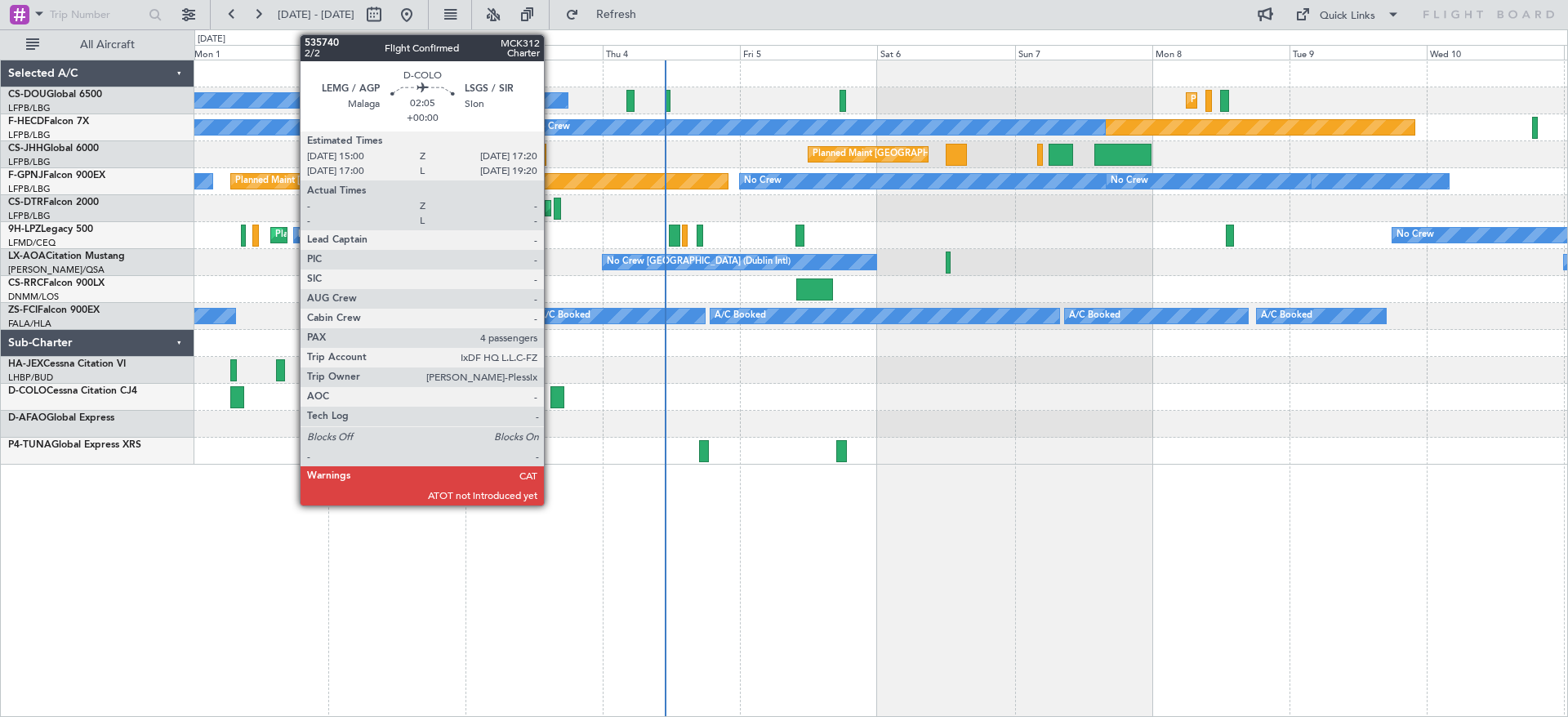
click at [553, 395] on div at bounding box center [557, 397] width 14 height 22
